Goal: Find specific page/section: Find specific page/section

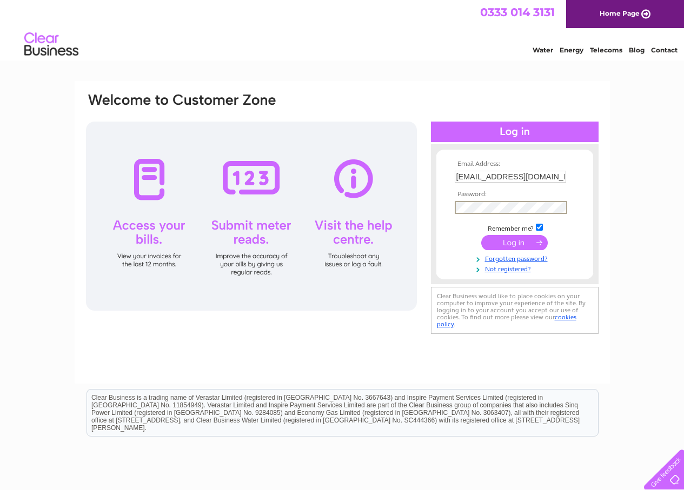
click at [498, 243] on input "submit" at bounding box center [514, 242] width 66 height 15
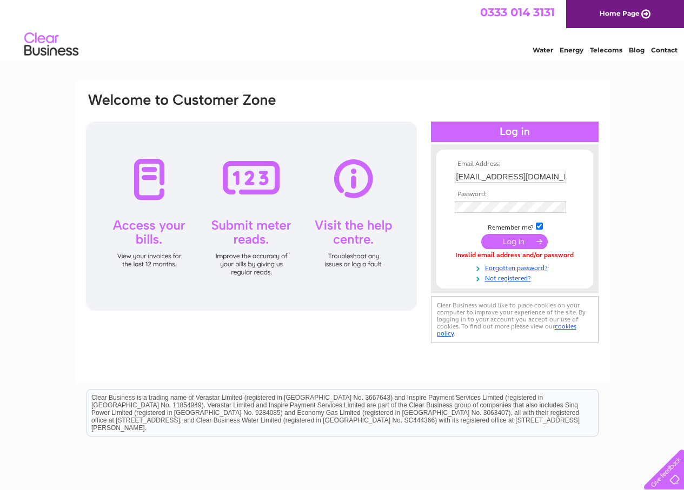
click at [500, 236] on input "submit" at bounding box center [514, 241] width 66 height 15
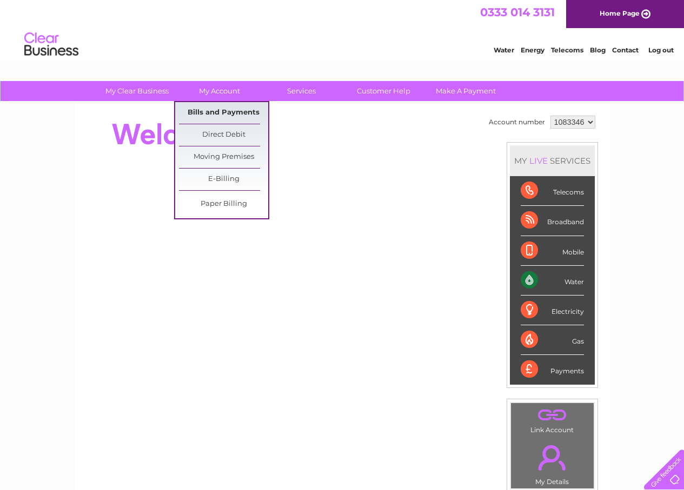
click at [210, 109] on link "Bills and Payments" at bounding box center [223, 113] width 89 height 22
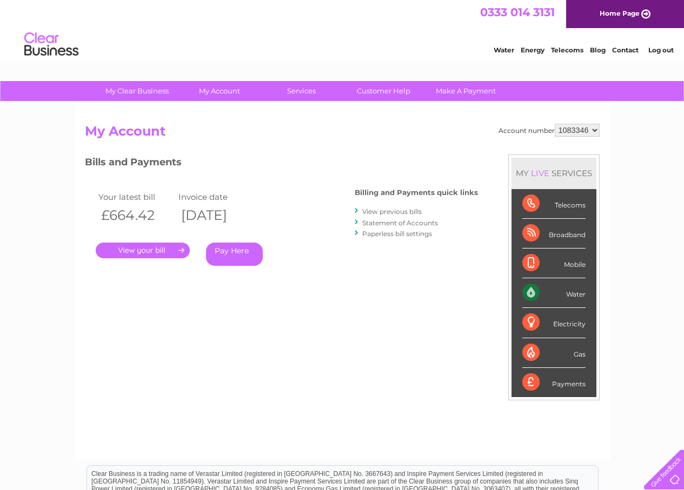
click at [137, 252] on link "." at bounding box center [143, 251] width 94 height 16
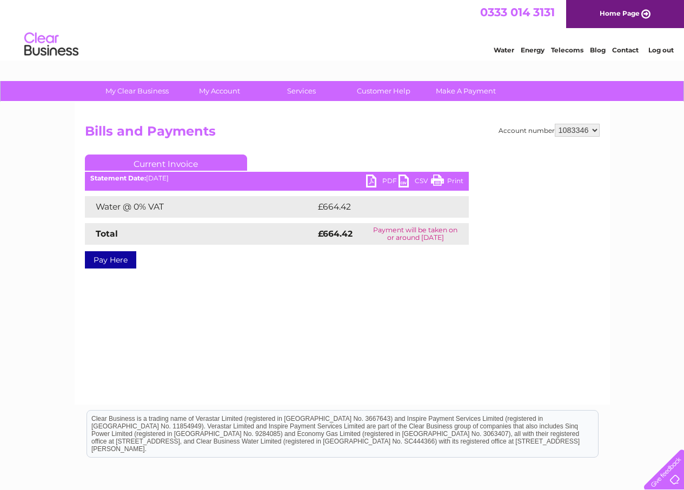
click at [383, 179] on link "PDF" at bounding box center [382, 183] width 32 height 16
